Goal: Transaction & Acquisition: Purchase product/service

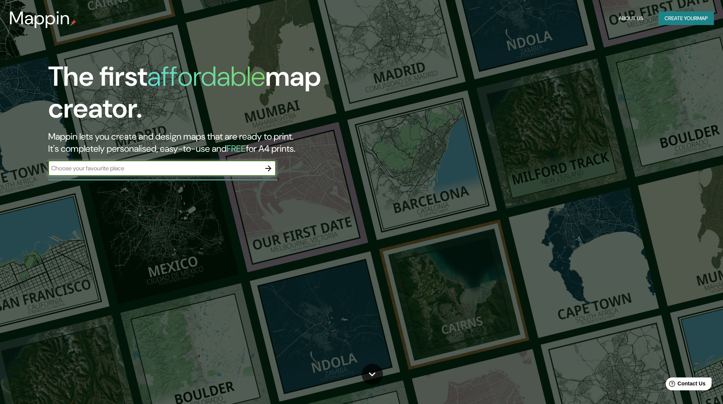
click at [189, 174] on div "​" at bounding box center [162, 168] width 228 height 15
type input "iquitos"
click at [271, 169] on icon "button" at bounding box center [268, 168] width 9 height 9
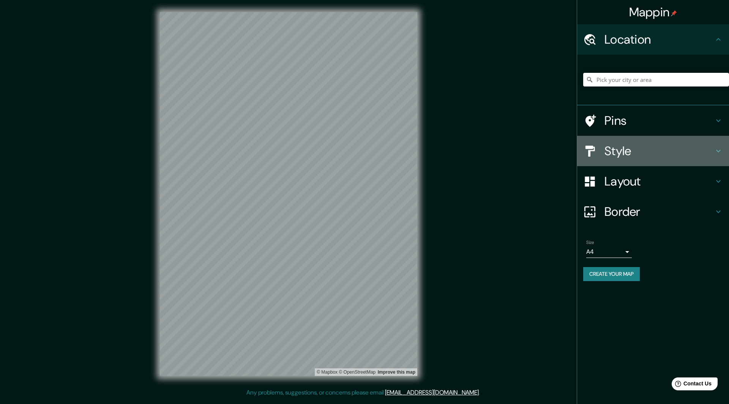
drag, startPoint x: 639, startPoint y: 159, endPoint x: 641, endPoint y: 155, distance: 4.4
click at [641, 155] on div "Style" at bounding box center [653, 151] width 152 height 30
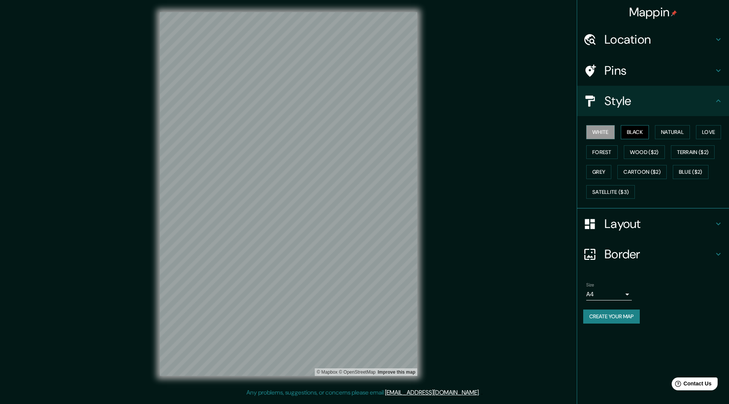
click at [639, 134] on button "Black" at bounding box center [635, 132] width 28 height 14
click at [596, 134] on button "White" at bounding box center [600, 132] width 28 height 14
click at [670, 131] on button "Natural" at bounding box center [672, 132] width 35 height 14
click at [706, 129] on button "Love" at bounding box center [708, 132] width 25 height 14
click at [674, 134] on button "Natural" at bounding box center [672, 132] width 35 height 14
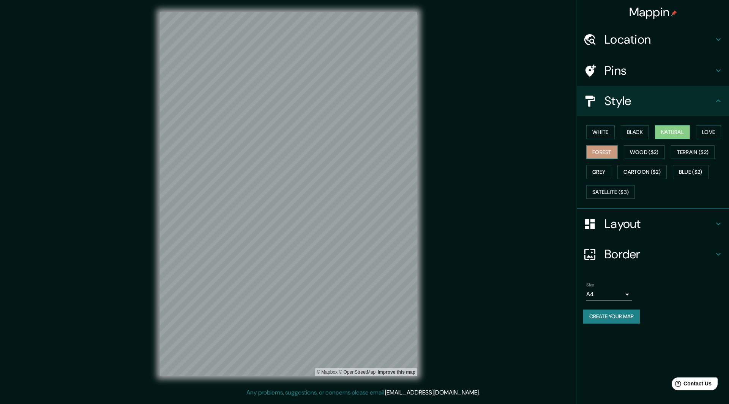
click at [603, 150] on button "Forest" at bounding box center [602, 152] width 32 height 14
drag, startPoint x: 606, startPoint y: 173, endPoint x: 609, endPoint y: 171, distance: 4.1
click at [606, 173] on button "Grey" at bounding box center [598, 172] width 25 height 14
drag, startPoint x: 640, startPoint y: 167, endPoint x: 645, endPoint y: 161, distance: 8.1
click at [642, 166] on button "Cartoon ($2)" at bounding box center [641, 172] width 49 height 14
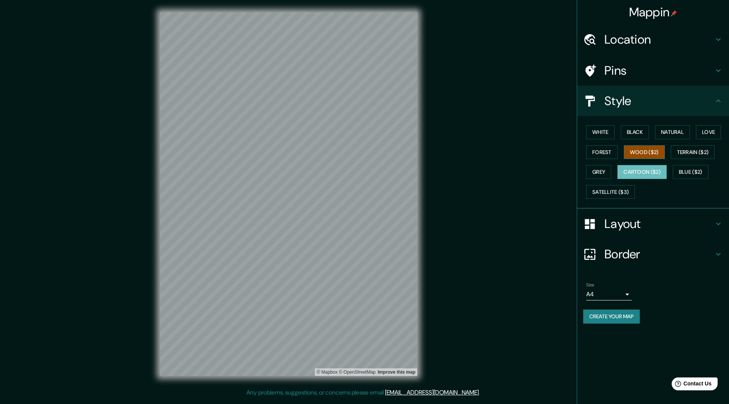
click at [647, 151] on button "Wood ($2)" at bounding box center [644, 152] width 41 height 14
click at [701, 150] on button "Terrain ($2)" at bounding box center [693, 152] width 44 height 14
click at [703, 167] on button "Blue ($2)" at bounding box center [691, 172] width 36 height 14
click at [619, 195] on button "Satellite ($3)" at bounding box center [610, 192] width 49 height 14
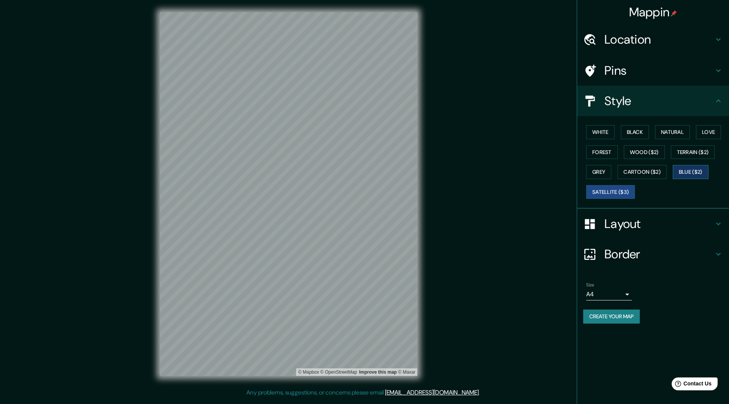
click at [689, 172] on button "Blue ($2)" at bounding box center [691, 172] width 36 height 14
click at [694, 149] on button "Terrain ($2)" at bounding box center [693, 152] width 44 height 14
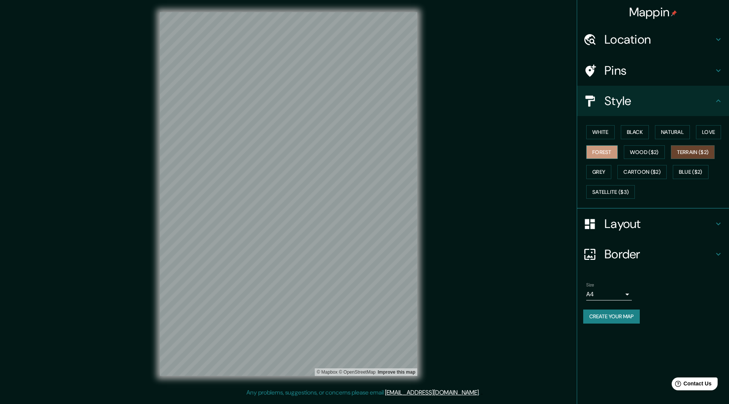
click at [603, 152] on button "Forest" at bounding box center [602, 152] width 32 height 14
click at [639, 132] on button "Black" at bounding box center [635, 132] width 28 height 14
click at [611, 126] on button "White" at bounding box center [600, 132] width 28 height 14
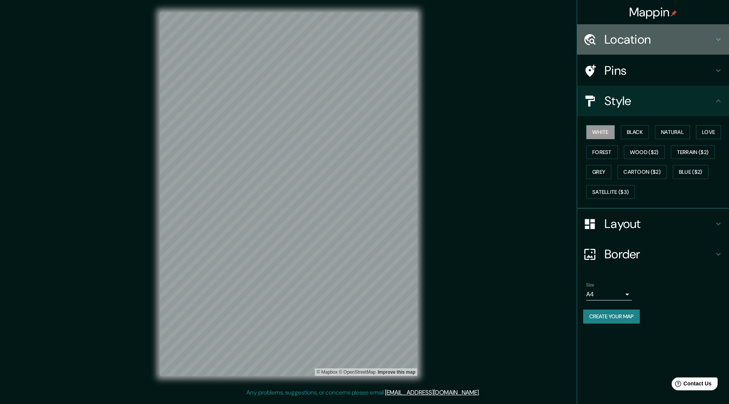
click at [637, 36] on h4 "Location" at bounding box center [659, 39] width 109 height 15
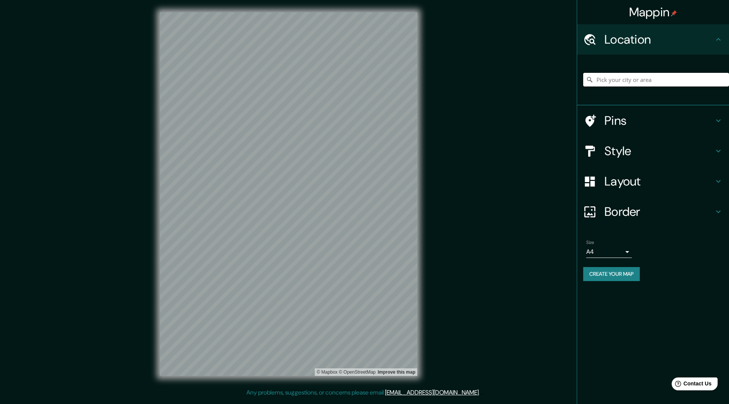
click at [640, 75] on input "Pick your city or area" at bounding box center [656, 80] width 146 height 14
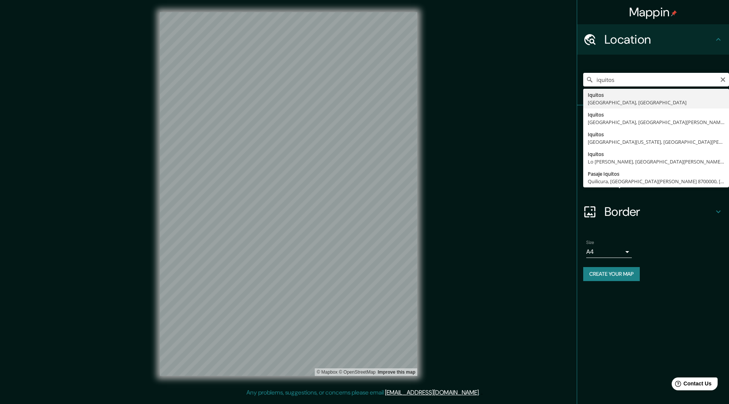
type input "Iquitos, [GEOGRAPHIC_DATA], [GEOGRAPHIC_DATA]"
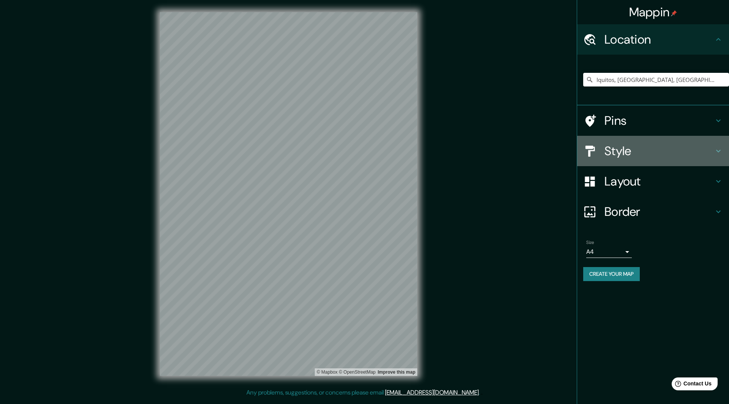
click at [632, 155] on h4 "Style" at bounding box center [659, 151] width 109 height 15
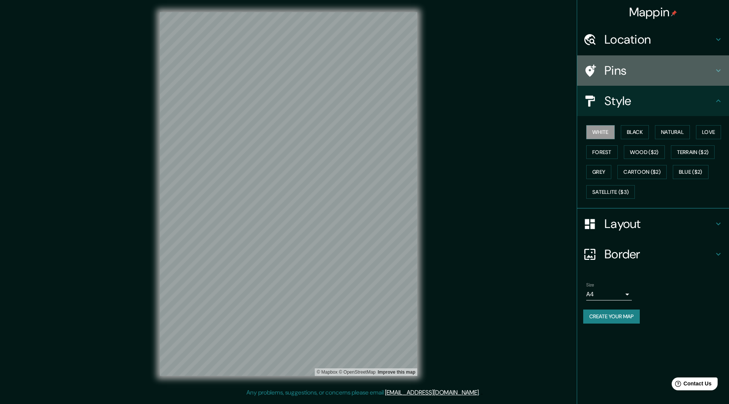
click at [627, 75] on h4 "Pins" at bounding box center [659, 70] width 109 height 15
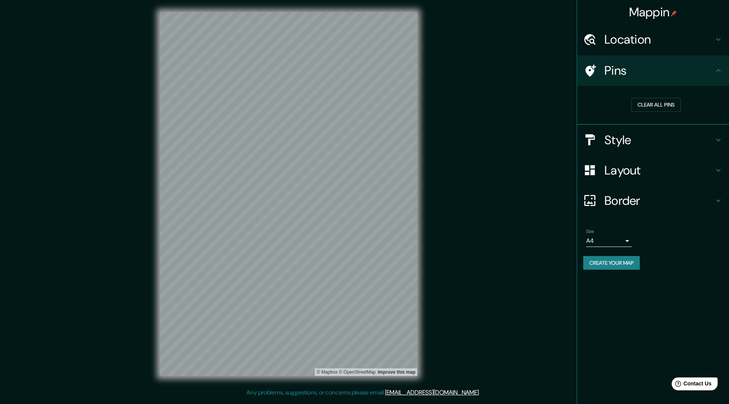
click at [650, 47] on h4 "Location" at bounding box center [659, 39] width 109 height 15
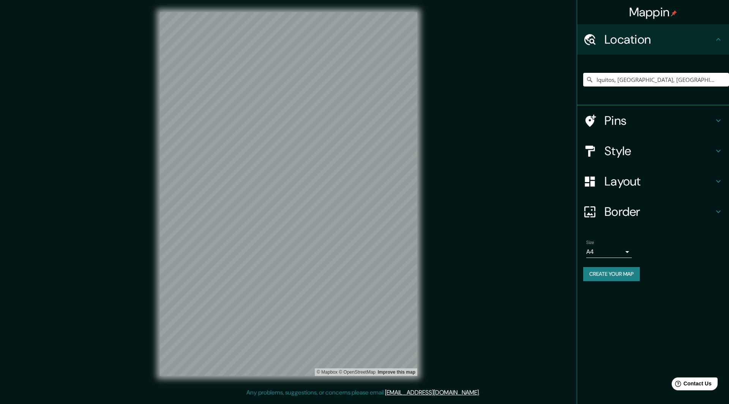
click at [627, 183] on h4 "Layout" at bounding box center [659, 181] width 109 height 15
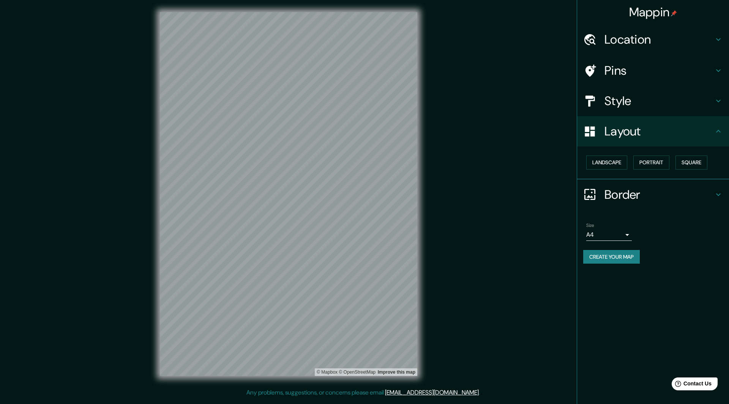
click at [634, 188] on h4 "Border" at bounding box center [659, 194] width 109 height 15
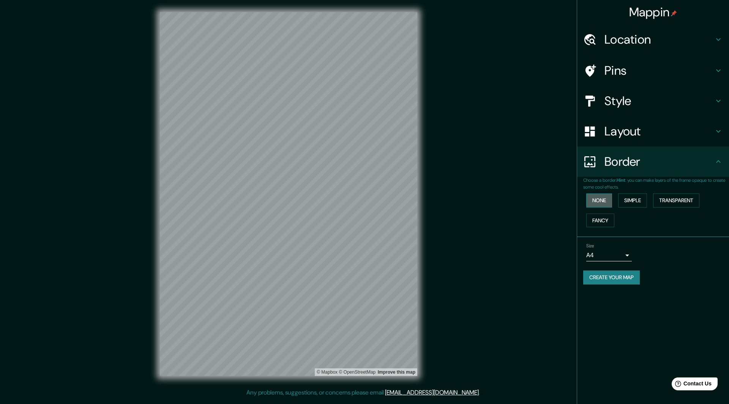
click at [598, 196] on button "None" at bounding box center [599, 201] width 26 height 14
click at [622, 197] on button "Simple" at bounding box center [632, 201] width 29 height 14
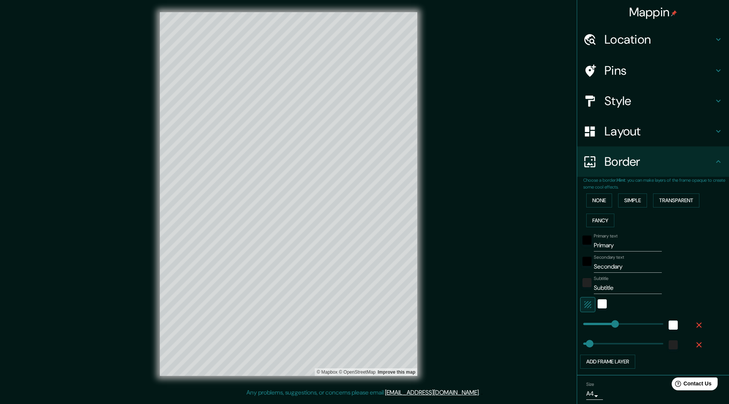
click at [612, 200] on div "None Simple Transparent Fancy" at bounding box center [656, 211] width 146 height 40
click at [616, 214] on div "None Simple Transparent Fancy" at bounding box center [656, 211] width 146 height 40
click at [606, 217] on button "Fancy" at bounding box center [600, 221] width 28 height 14
click at [679, 197] on button "Transparent" at bounding box center [676, 201] width 46 height 14
click at [644, 201] on div "None Simple Transparent Fancy" at bounding box center [656, 211] width 146 height 40
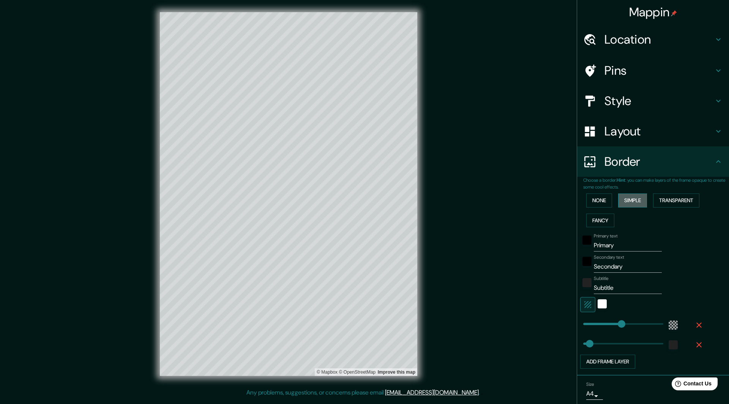
click at [636, 203] on button "Simple" at bounding box center [632, 201] width 29 height 14
click at [599, 200] on button "None" at bounding box center [599, 201] width 26 height 14
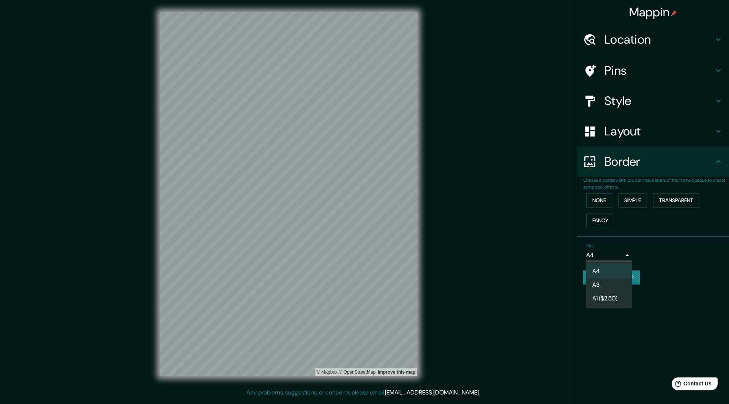
click at [622, 257] on body "Mappin Location [GEOGRAPHIC_DATA], [GEOGRAPHIC_DATA], [GEOGRAPHIC_DATA] Pins St…" at bounding box center [364, 202] width 729 height 404
click at [618, 282] on li "A3" at bounding box center [609, 285] width 46 height 14
type input "a4"
